Goal: Navigation & Orientation: Understand site structure

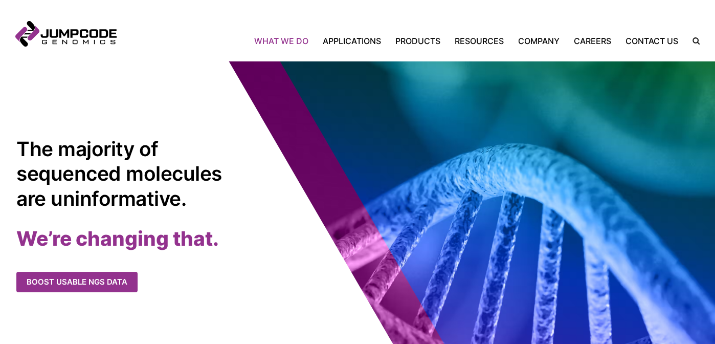
click at [288, 42] on link "What We Do" at bounding box center [284, 41] width 61 height 12
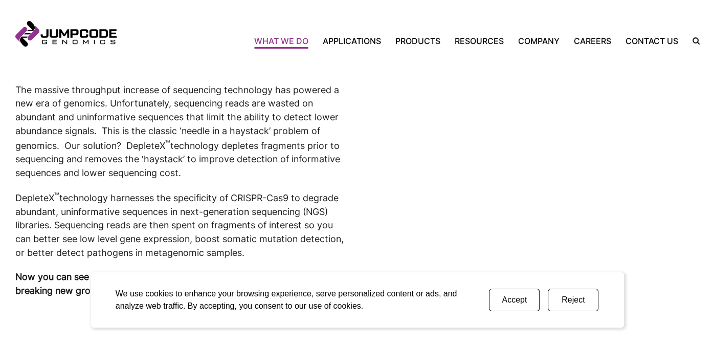
scroll to position [457, 0]
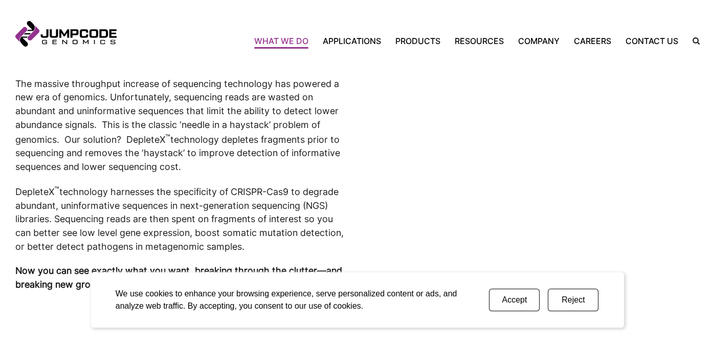
click at [569, 297] on button "Reject" at bounding box center [573, 299] width 51 height 22
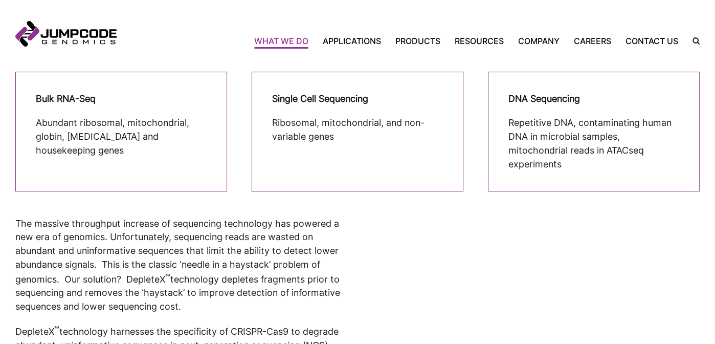
scroll to position [203, 0]
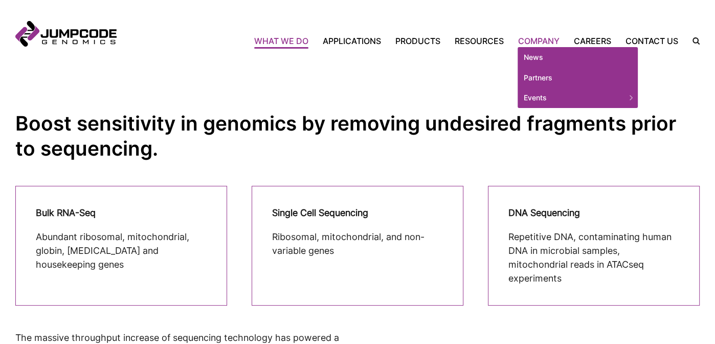
click at [543, 42] on link "Company" at bounding box center [539, 41] width 56 height 12
